Goal: Check status: Check status

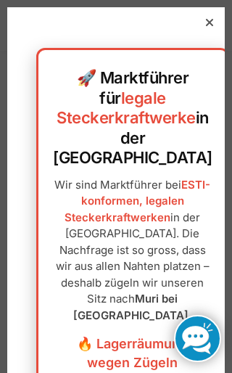
click at [216, 26] on div at bounding box center [209, 22] width 13 height 13
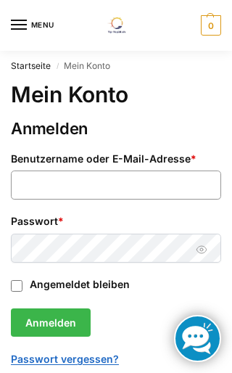
click at [135, 181] on input "Benutzername oder E-Mail-Adresse * Erforderlich" at bounding box center [116, 185] width 210 height 29
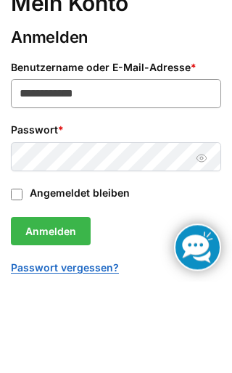
type input "**********"
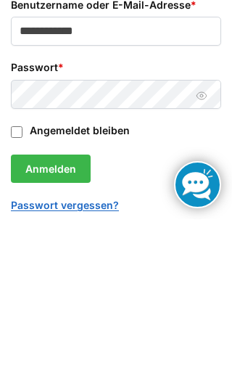
click at [200, 242] on button "Passwort anzeigen" at bounding box center [202, 249] width 22 height 15
click at [62, 308] on button "Anmelden" at bounding box center [51, 322] width 80 height 29
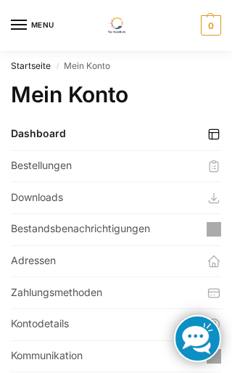
click at [23, 165] on link "Bestellungen" at bounding box center [116, 166] width 210 height 31
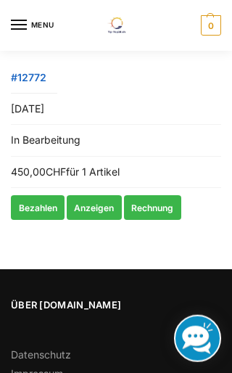
scroll to position [358, 0]
click at [88, 202] on link "Anzeigen" at bounding box center [94, 207] width 55 height 25
